Goal: Task Accomplishment & Management: Manage account settings

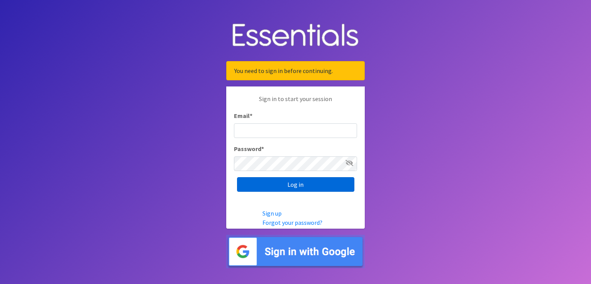
type input "scott@jakesnoh.org"
click at [300, 187] on input "Log in" at bounding box center [295, 184] width 117 height 15
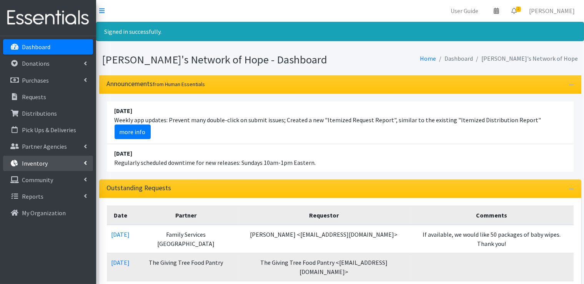
click at [83, 164] on link "Inventory" at bounding box center [48, 163] width 90 height 15
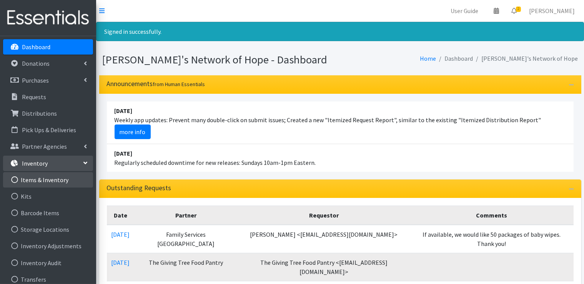
click at [47, 178] on link "Items & Inventory" at bounding box center [48, 179] width 90 height 15
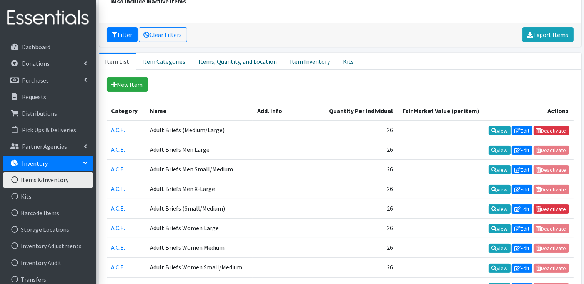
scroll to position [115, 0]
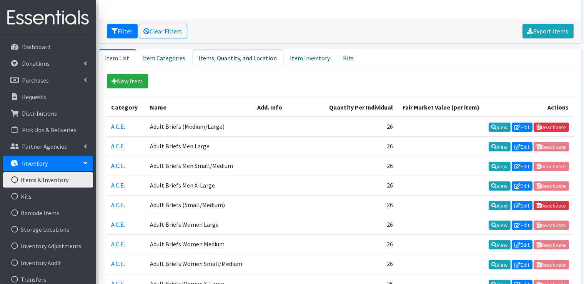
click at [240, 59] on link "Items, Quantity, and Location" at bounding box center [238, 57] width 92 height 17
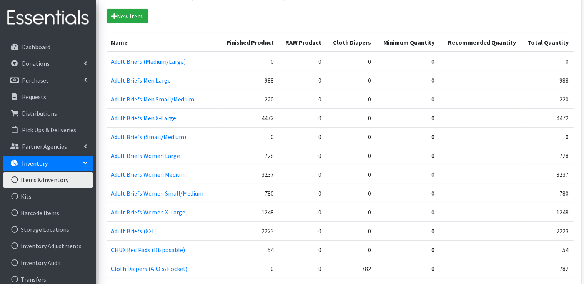
scroll to position [192, 0]
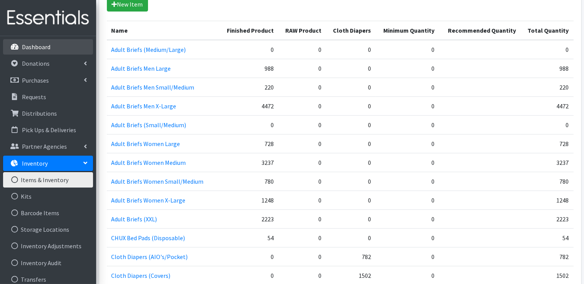
click at [40, 50] on p "Dashboard" at bounding box center [36, 47] width 28 height 8
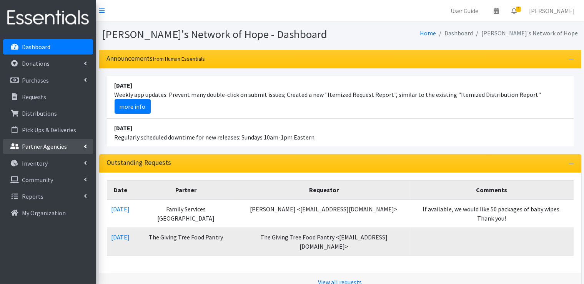
click at [85, 145] on icon at bounding box center [85, 146] width 3 height 6
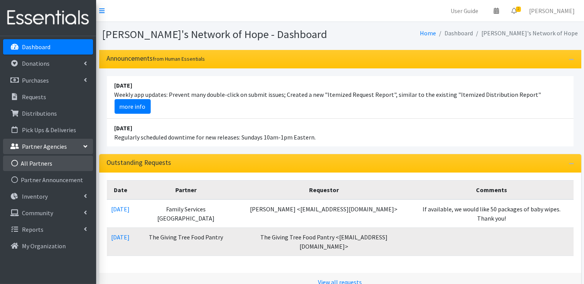
click at [46, 164] on link "All Partners" at bounding box center [48, 163] width 90 height 15
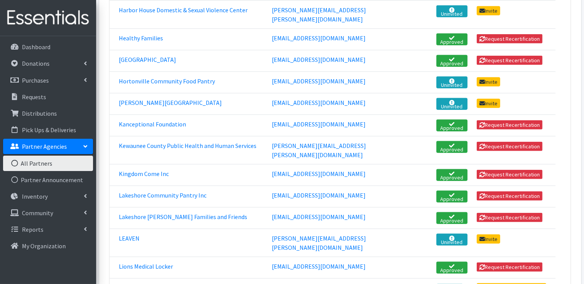
scroll to position [654, 0]
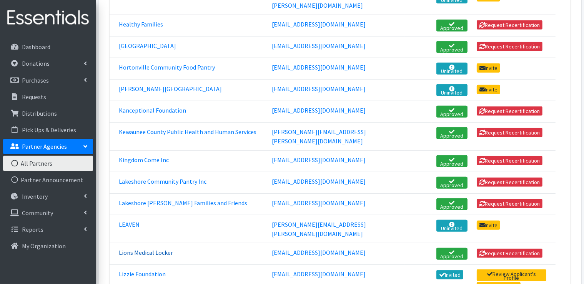
click at [154, 249] on link "Lions Medical Locker" at bounding box center [146, 253] width 54 height 8
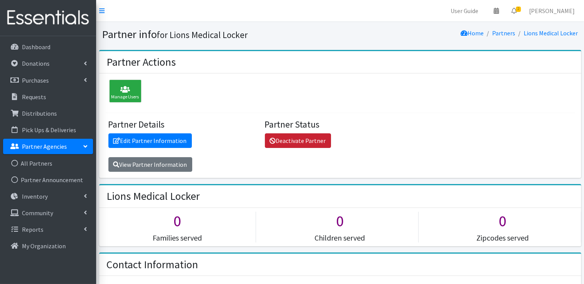
click at [300, 143] on link "Deactivate Partner" at bounding box center [298, 140] width 66 height 15
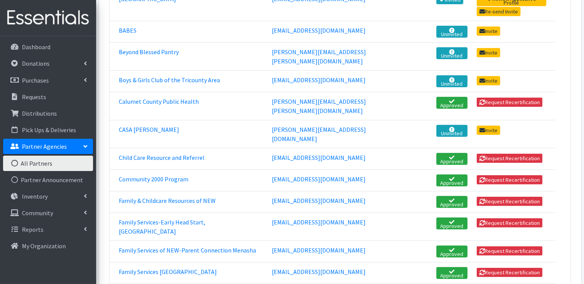
scroll to position [77, 0]
